Goal: Download file/media

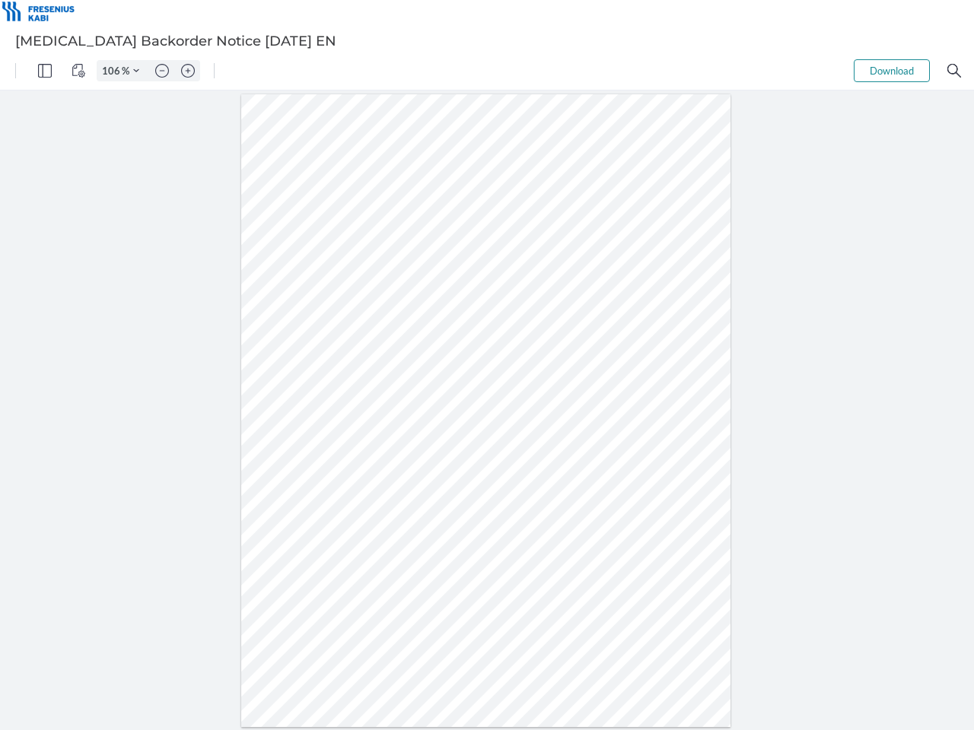
click at [45, 71] on img "Panel" at bounding box center [45, 71] width 14 height 14
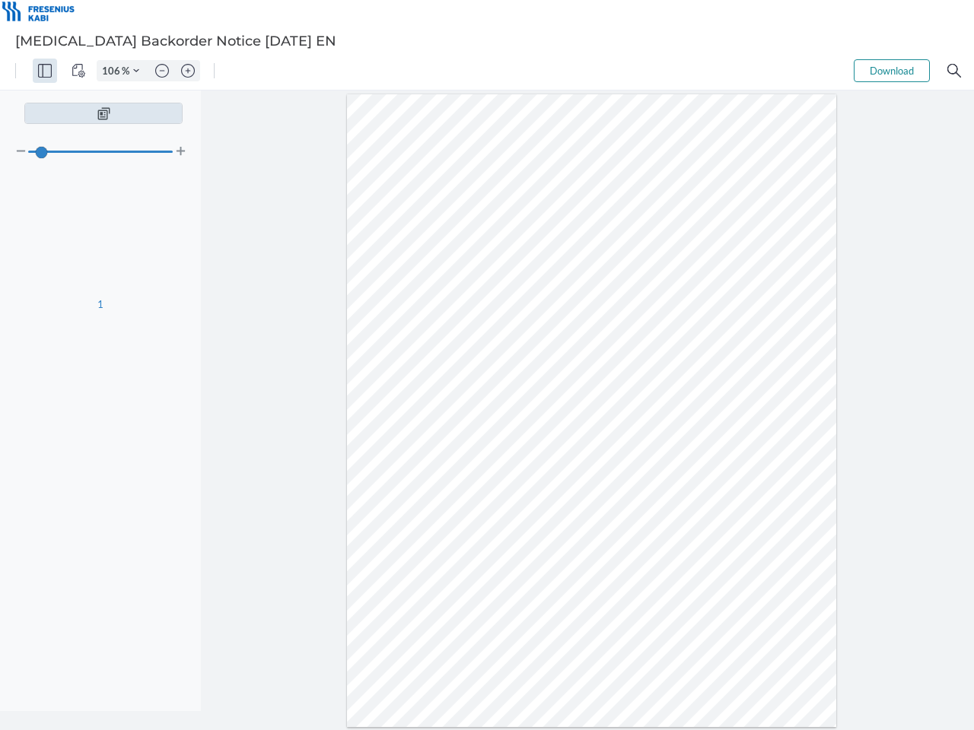
click at [78, 71] on img "View Controls" at bounding box center [78, 71] width 14 height 14
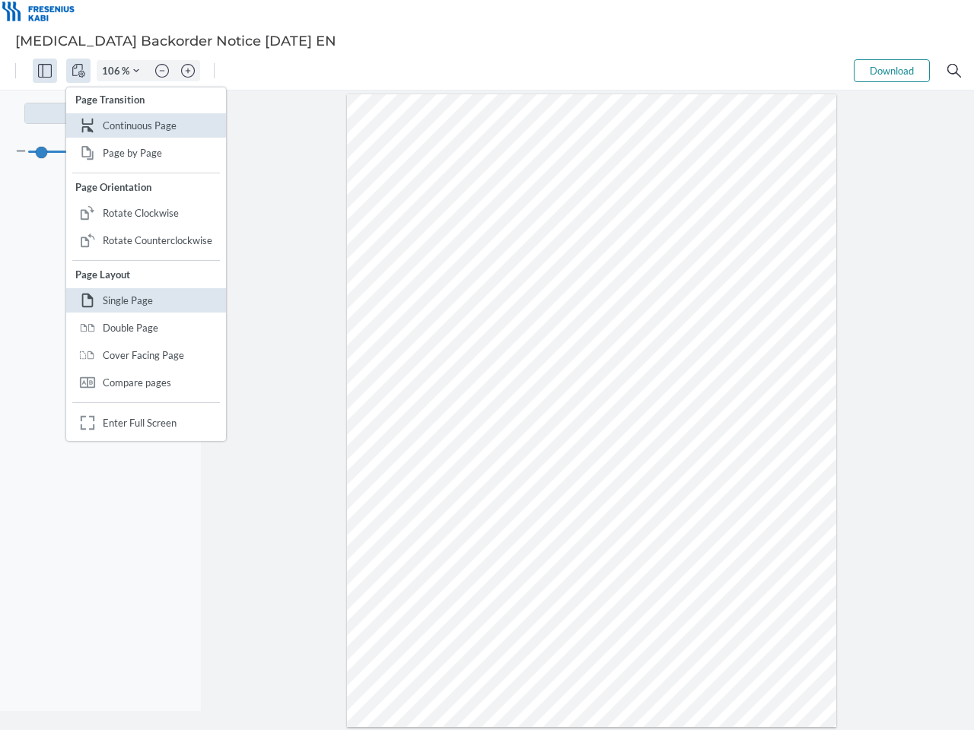
click at [113, 71] on input "106" at bounding box center [109, 71] width 24 height 14
click at [136, 71] on img "Zoom Controls" at bounding box center [136, 71] width 6 height 6
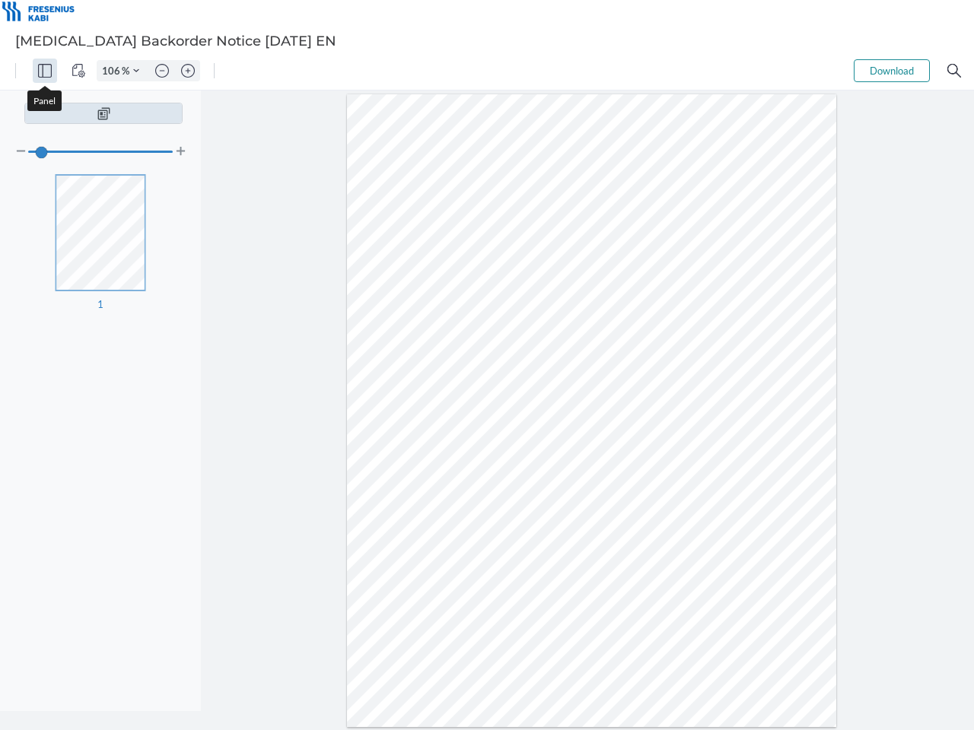
click at [162, 71] on img "Zoom out" at bounding box center [162, 71] width 14 height 14
click at [188, 71] on img "Zoom in" at bounding box center [188, 71] width 14 height 14
type input "106"
click at [891, 71] on button "Download" at bounding box center [891, 70] width 76 height 23
click at [954, 71] on img "Search" at bounding box center [954, 71] width 14 height 14
